Goal: Information Seeking & Learning: Learn about a topic

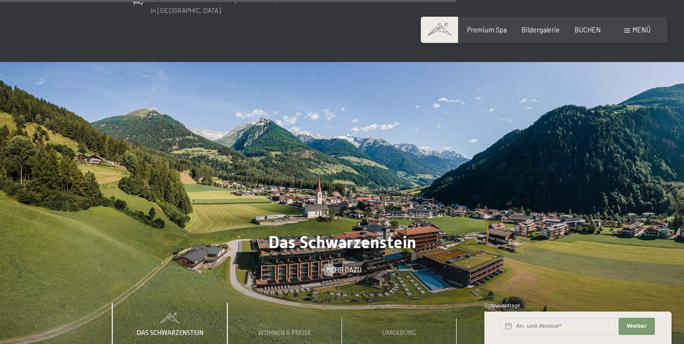
scroll to position [2635, 0]
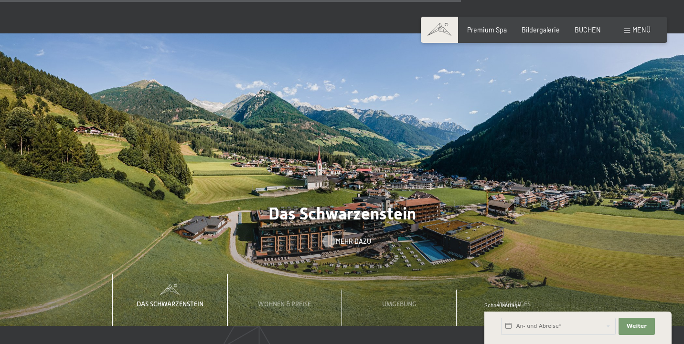
click at [348, 237] on span "Mehr dazu" at bounding box center [353, 242] width 35 height 10
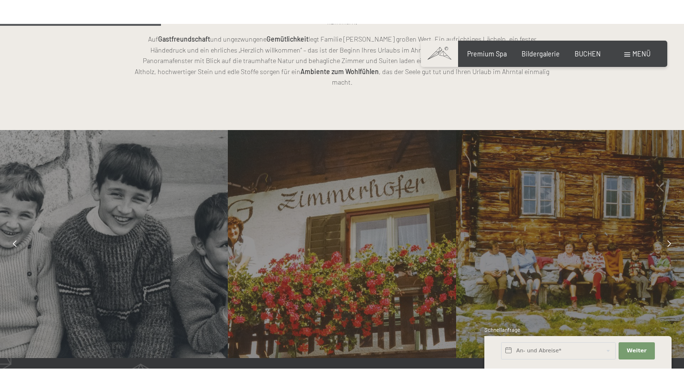
scroll to position [710, 0]
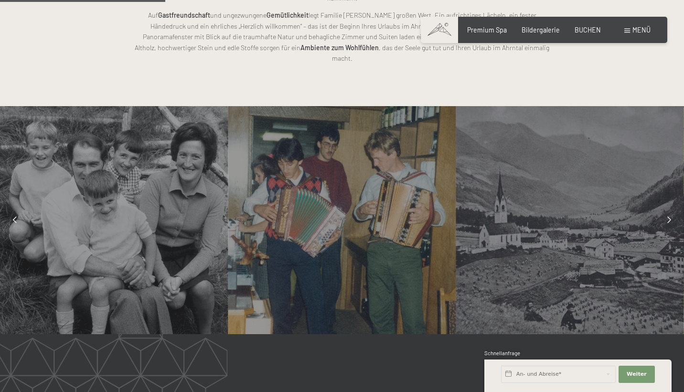
click at [669, 216] on icon at bounding box center [669, 219] width 4 height 7
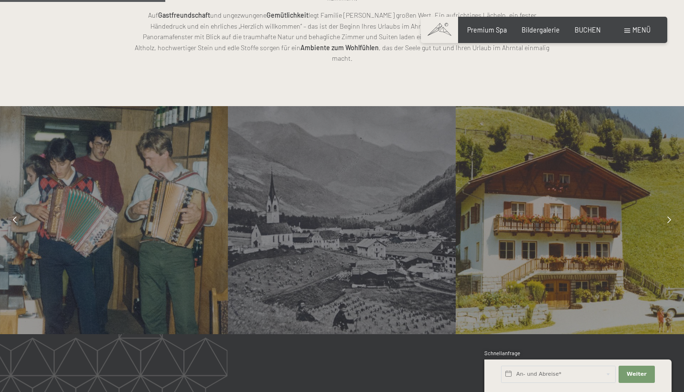
click at [669, 216] on icon at bounding box center [669, 219] width 4 height 7
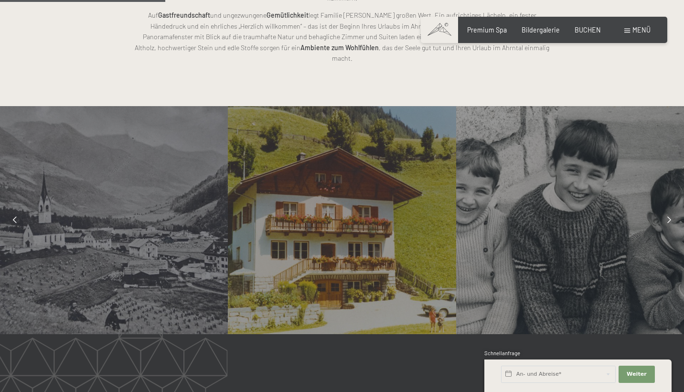
click at [669, 216] on icon at bounding box center [669, 219] width 4 height 7
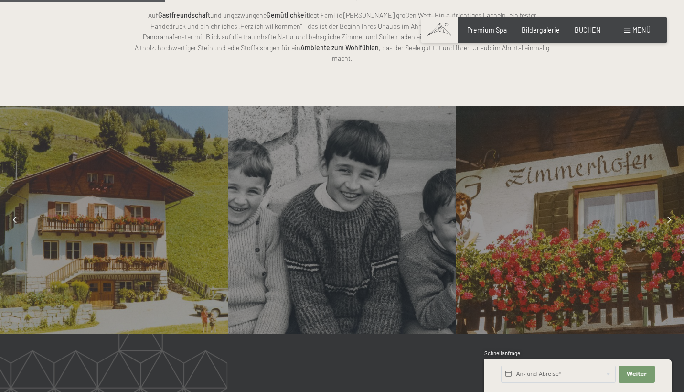
click at [669, 216] on icon at bounding box center [669, 219] width 4 height 7
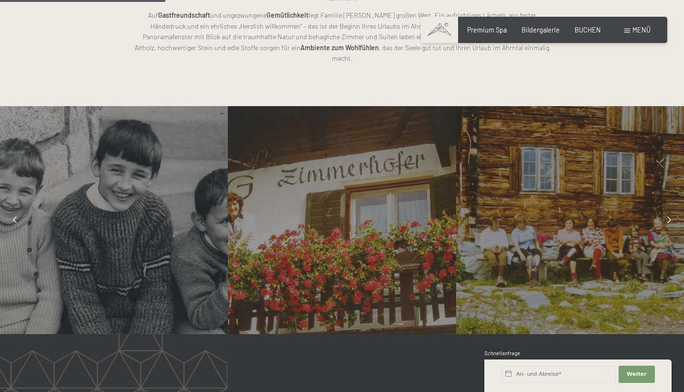
click at [669, 216] on icon at bounding box center [669, 219] width 4 height 7
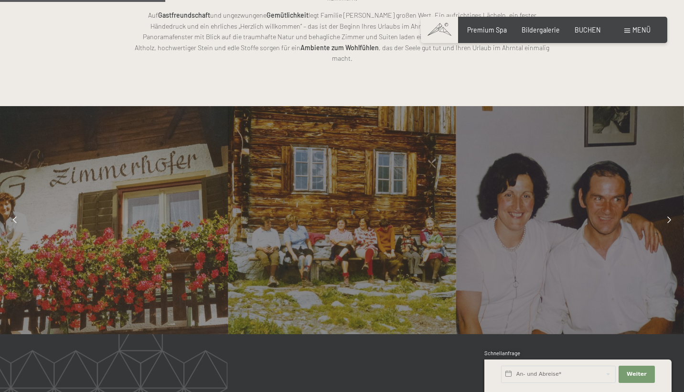
click at [669, 216] on icon at bounding box center [669, 219] width 4 height 7
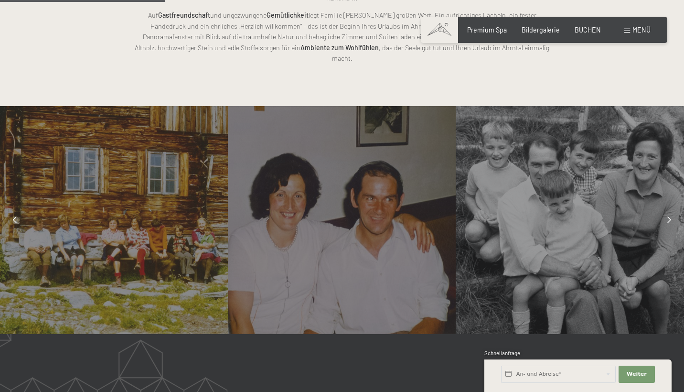
click at [669, 216] on icon at bounding box center [669, 219] width 4 height 7
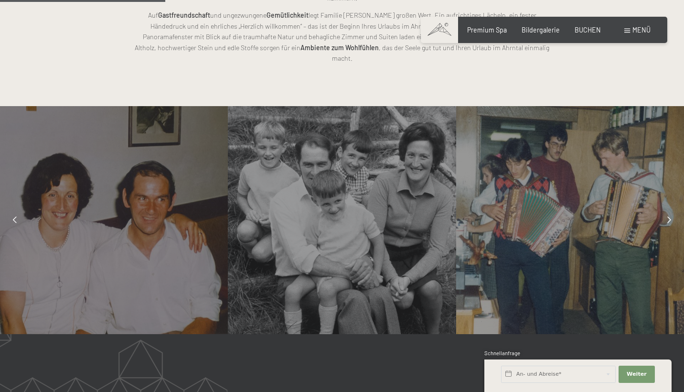
click at [669, 216] on icon at bounding box center [669, 219] width 4 height 7
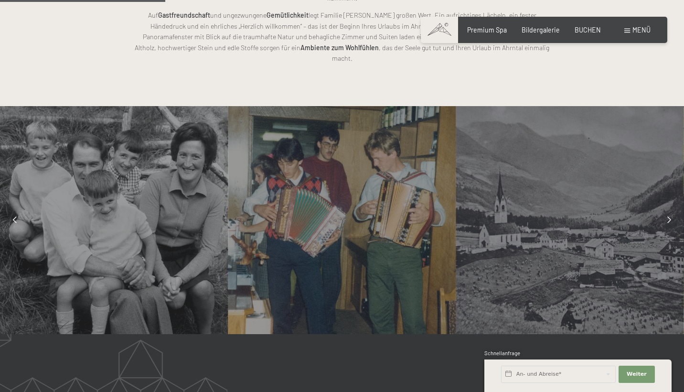
click at [669, 216] on icon at bounding box center [669, 219] width 4 height 7
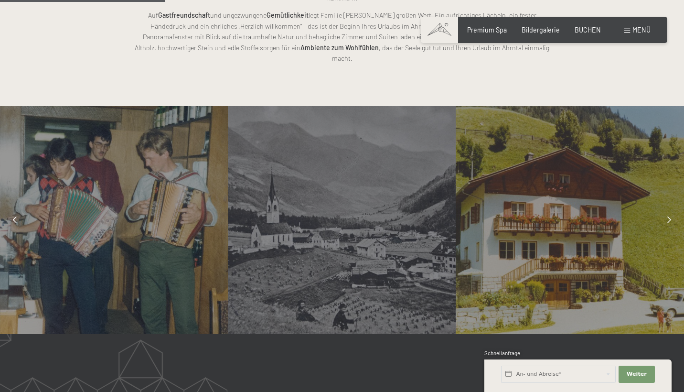
click at [669, 216] on icon at bounding box center [669, 219] width 4 height 7
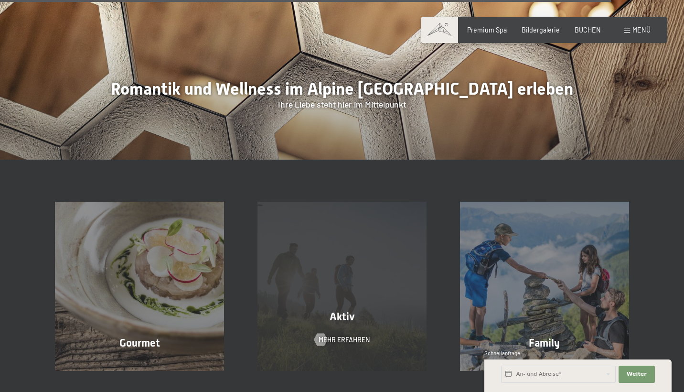
scroll to position [2565, 0]
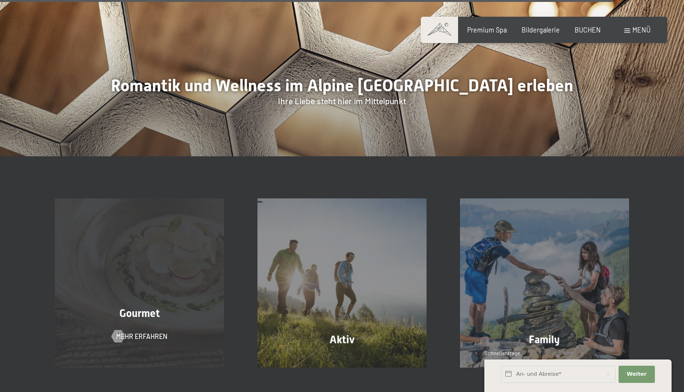
click at [123, 198] on div "Gourmet Mehr erfahren" at bounding box center [139, 282] width 202 height 169
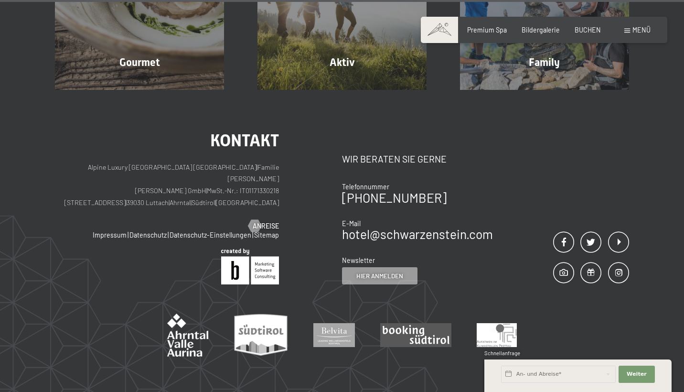
scroll to position [2897, 0]
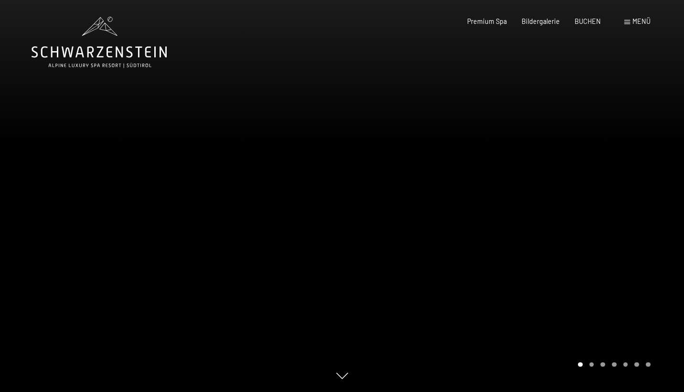
click at [660, 184] on div at bounding box center [513, 196] width 342 height 392
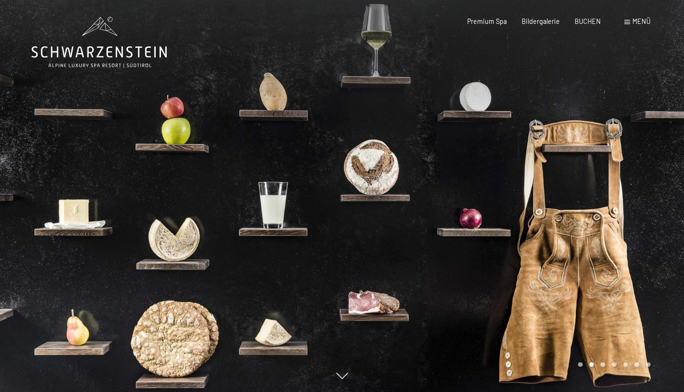
click at [660, 184] on div at bounding box center [513, 196] width 342 height 392
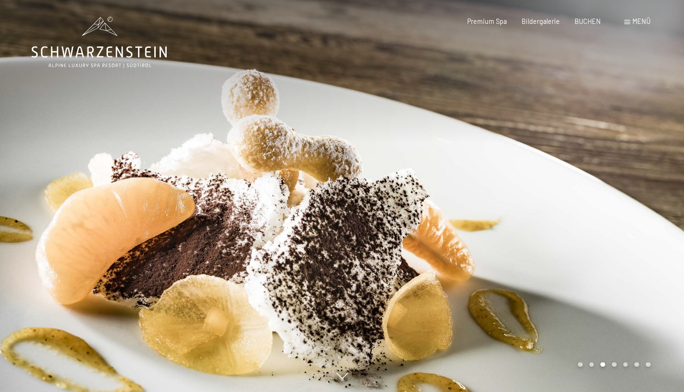
click at [660, 184] on div at bounding box center [513, 196] width 342 height 392
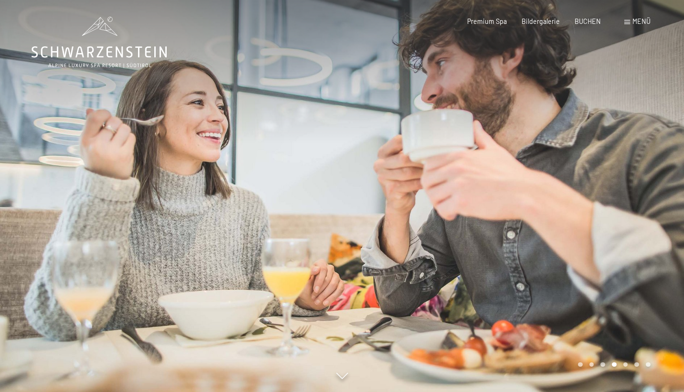
click at [660, 184] on div at bounding box center [513, 196] width 342 height 392
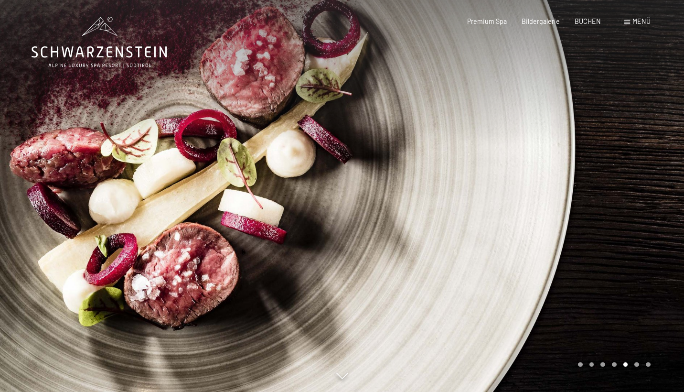
click at [660, 184] on div at bounding box center [513, 196] width 342 height 392
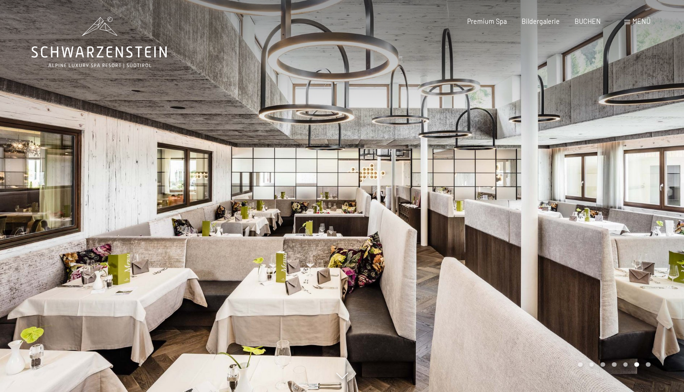
click at [660, 184] on div at bounding box center [513, 196] width 342 height 392
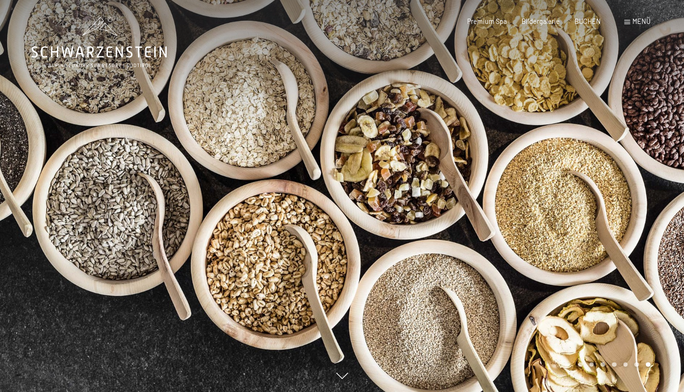
click at [660, 184] on div at bounding box center [513, 196] width 342 height 392
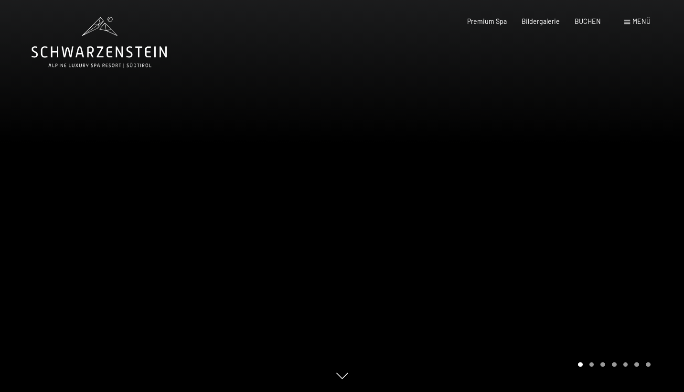
click at [660, 184] on div at bounding box center [513, 196] width 342 height 392
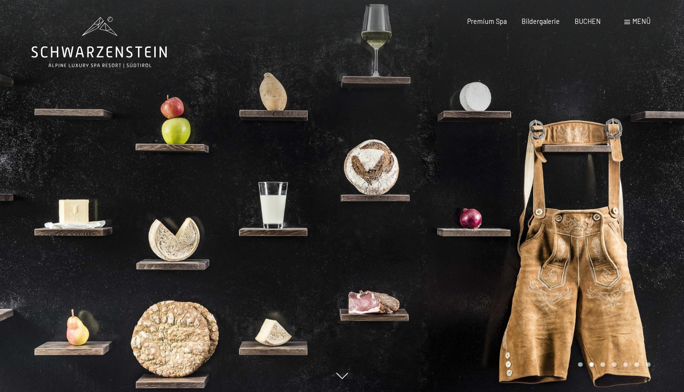
click at [660, 184] on div at bounding box center [513, 196] width 342 height 392
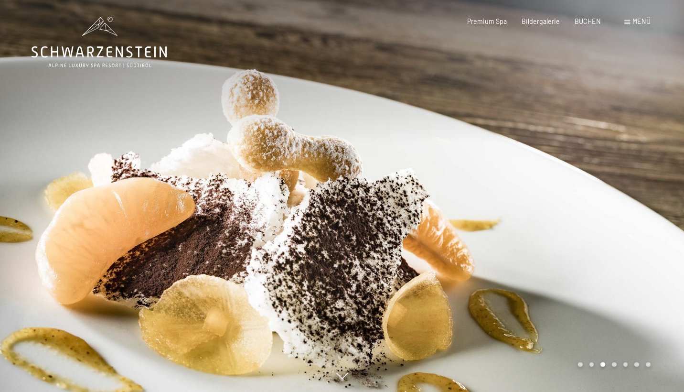
click at [660, 184] on div at bounding box center [513, 196] width 342 height 392
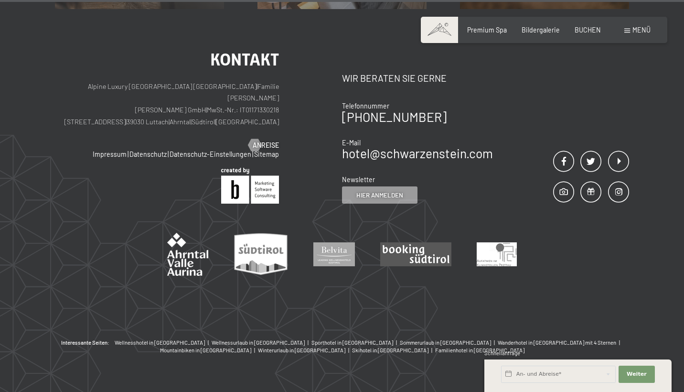
scroll to position [3250, 0]
